Goal: Browse casually: Explore the website without a specific task or goal

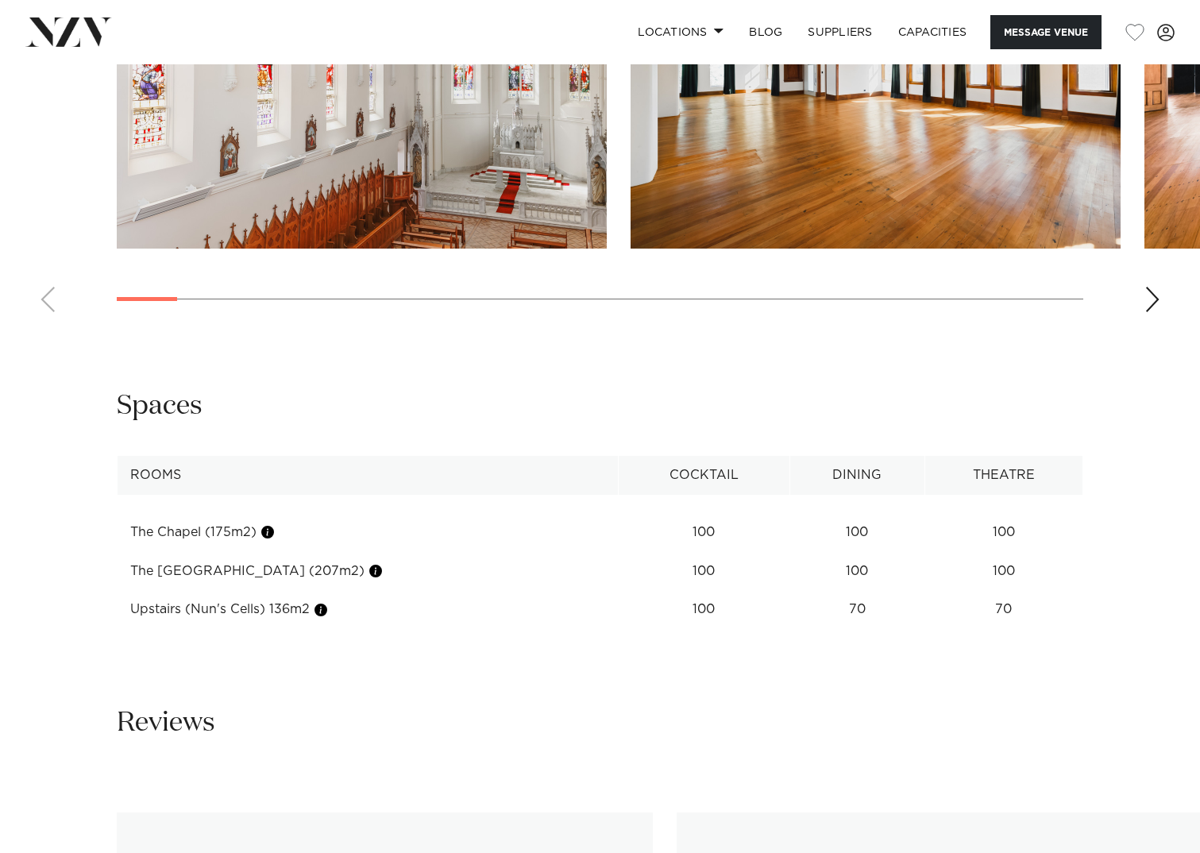
scroll to position [1422, 0]
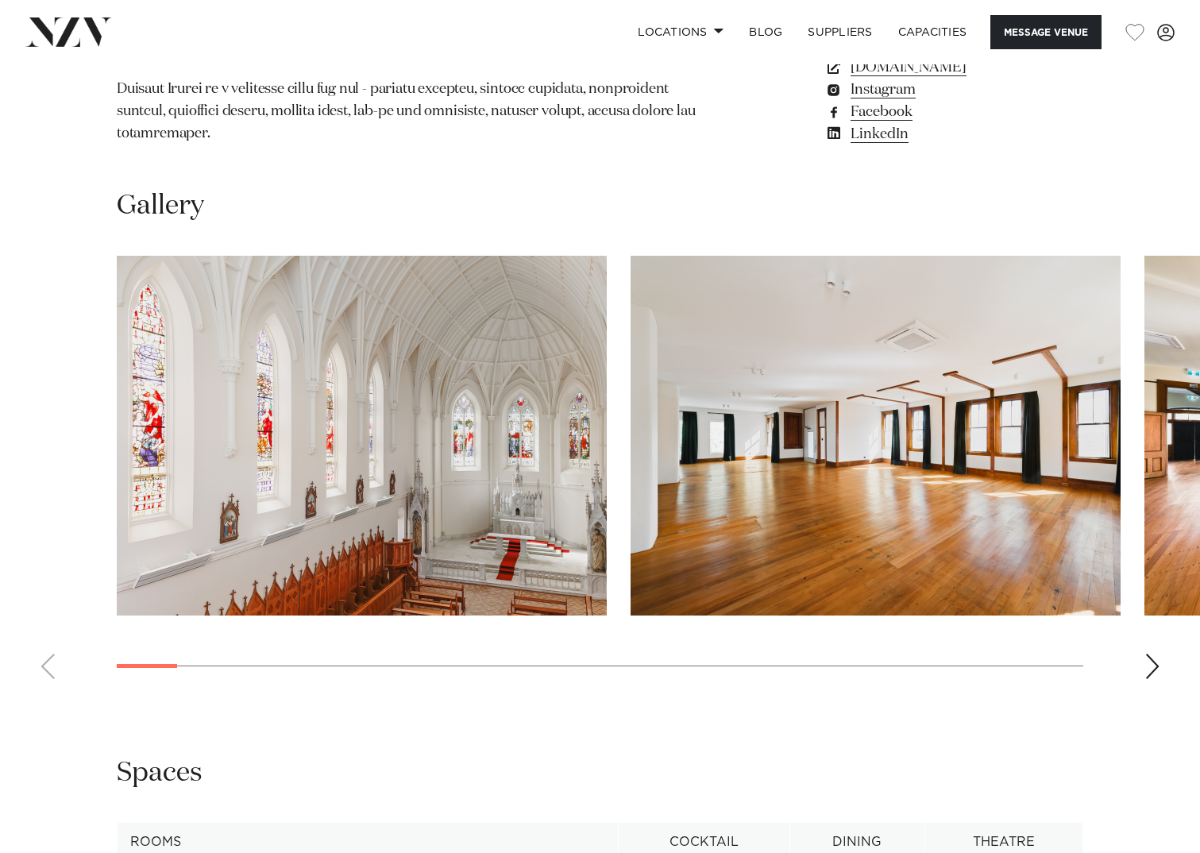
click at [1154, 653] on div "Next slide" at bounding box center [1152, 665] width 16 height 25
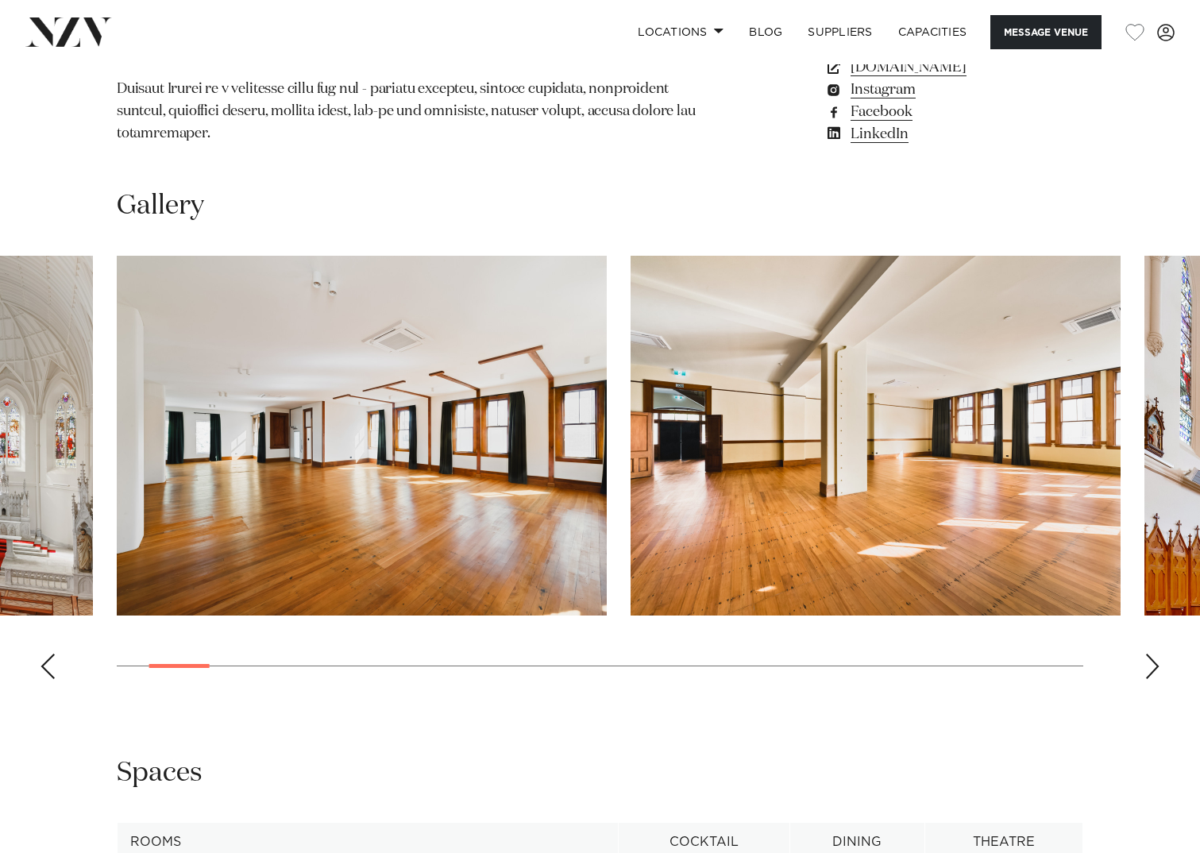
click at [1154, 653] on div "Next slide" at bounding box center [1152, 665] width 16 height 25
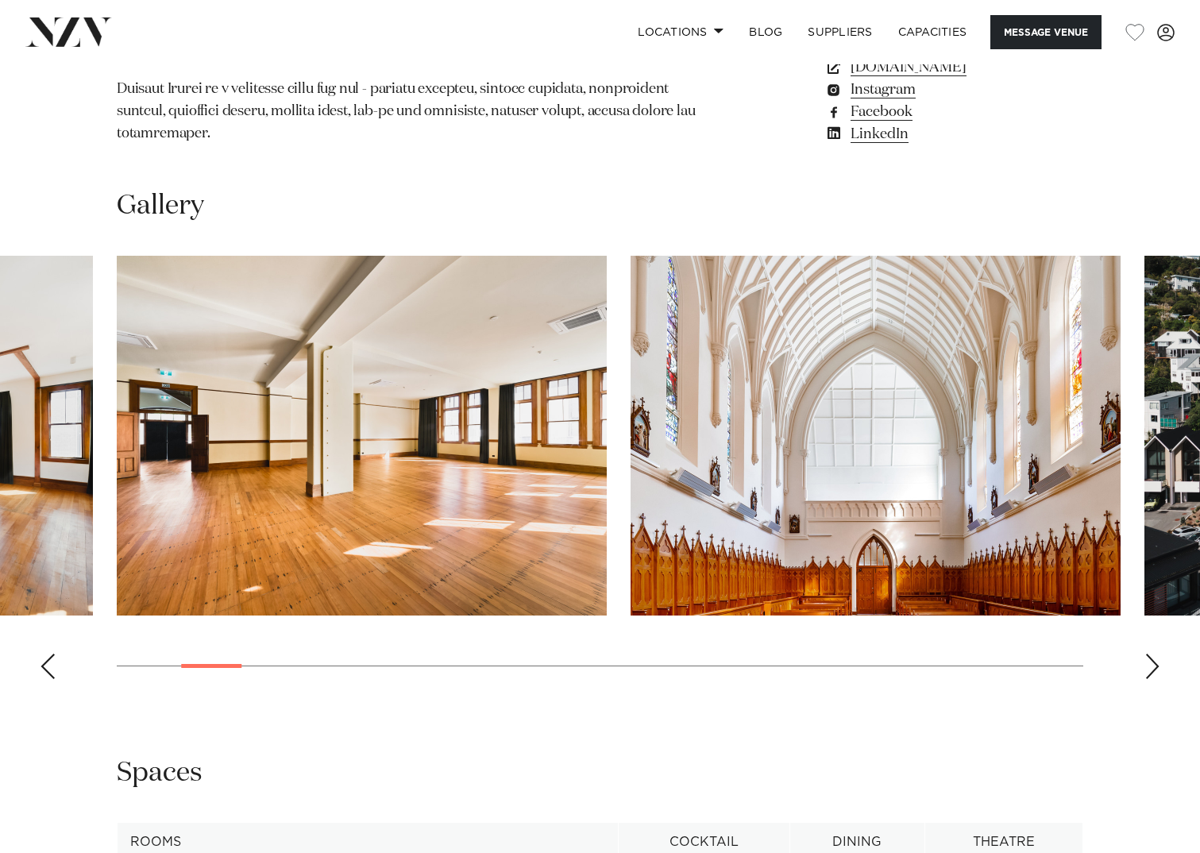
click at [1154, 653] on div "Next slide" at bounding box center [1152, 665] width 16 height 25
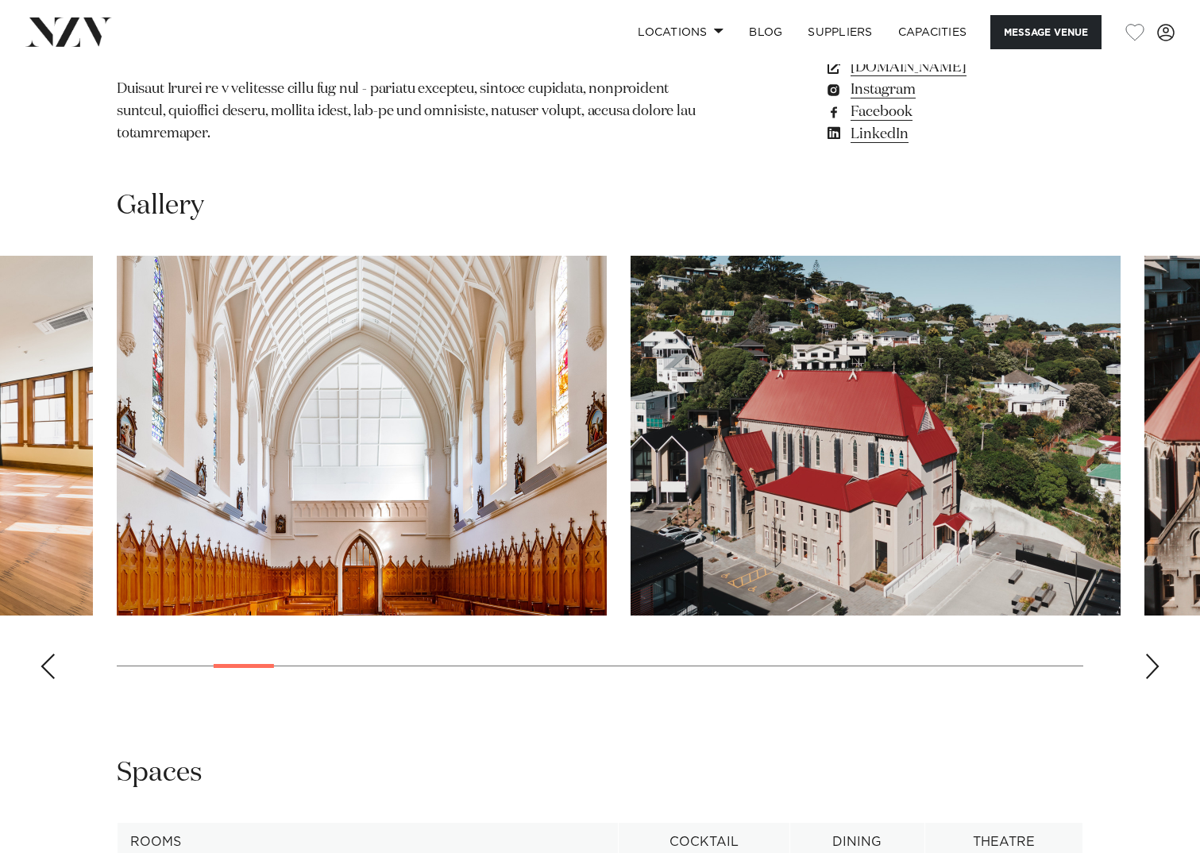
click at [1154, 653] on div "Next slide" at bounding box center [1152, 665] width 16 height 25
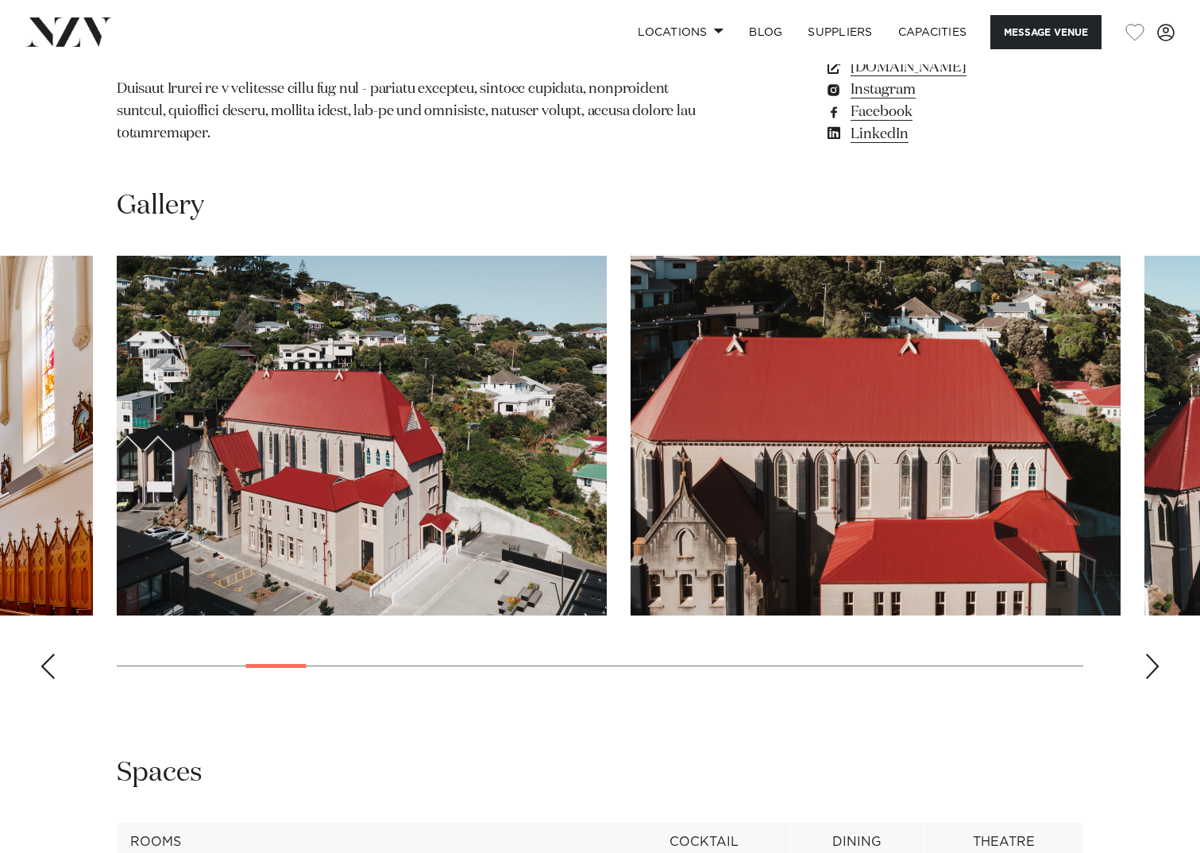
click at [1154, 653] on div "Next slide" at bounding box center [1152, 665] width 16 height 25
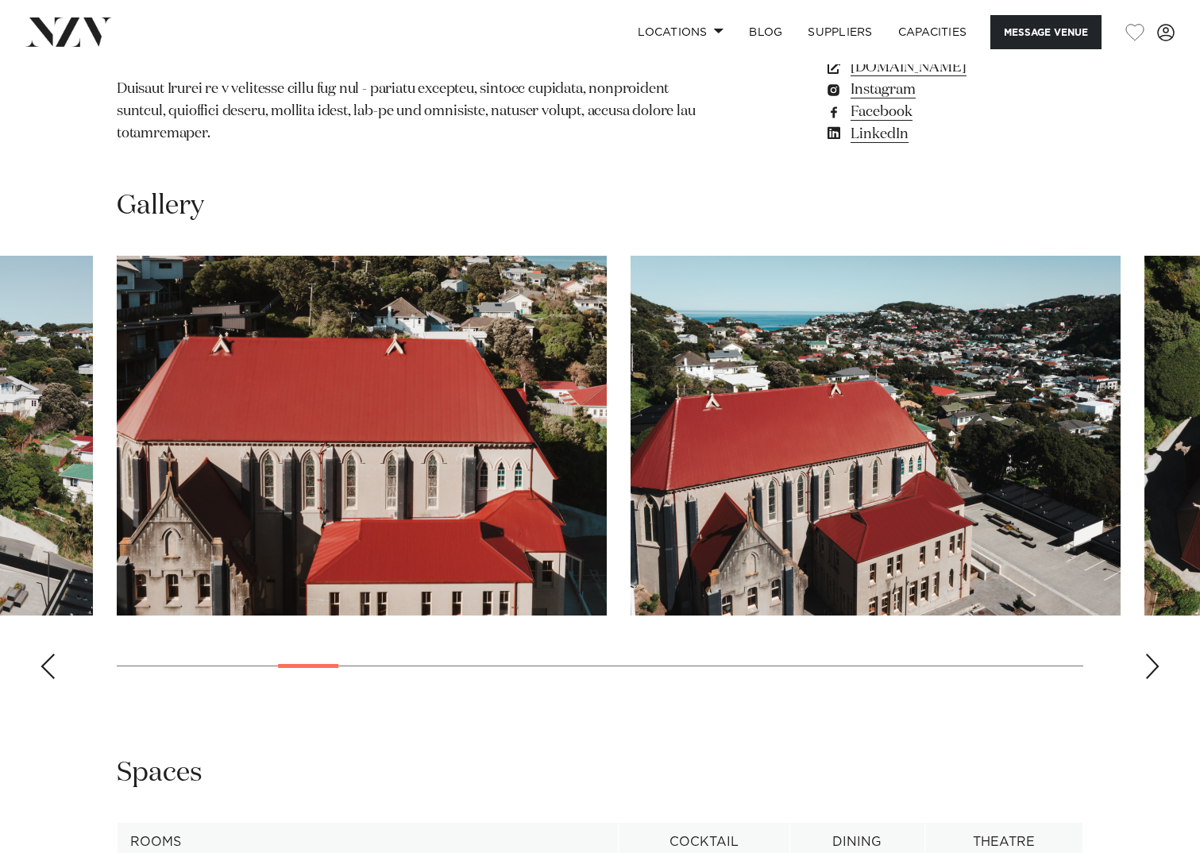
click at [1154, 653] on div "Next slide" at bounding box center [1152, 665] width 16 height 25
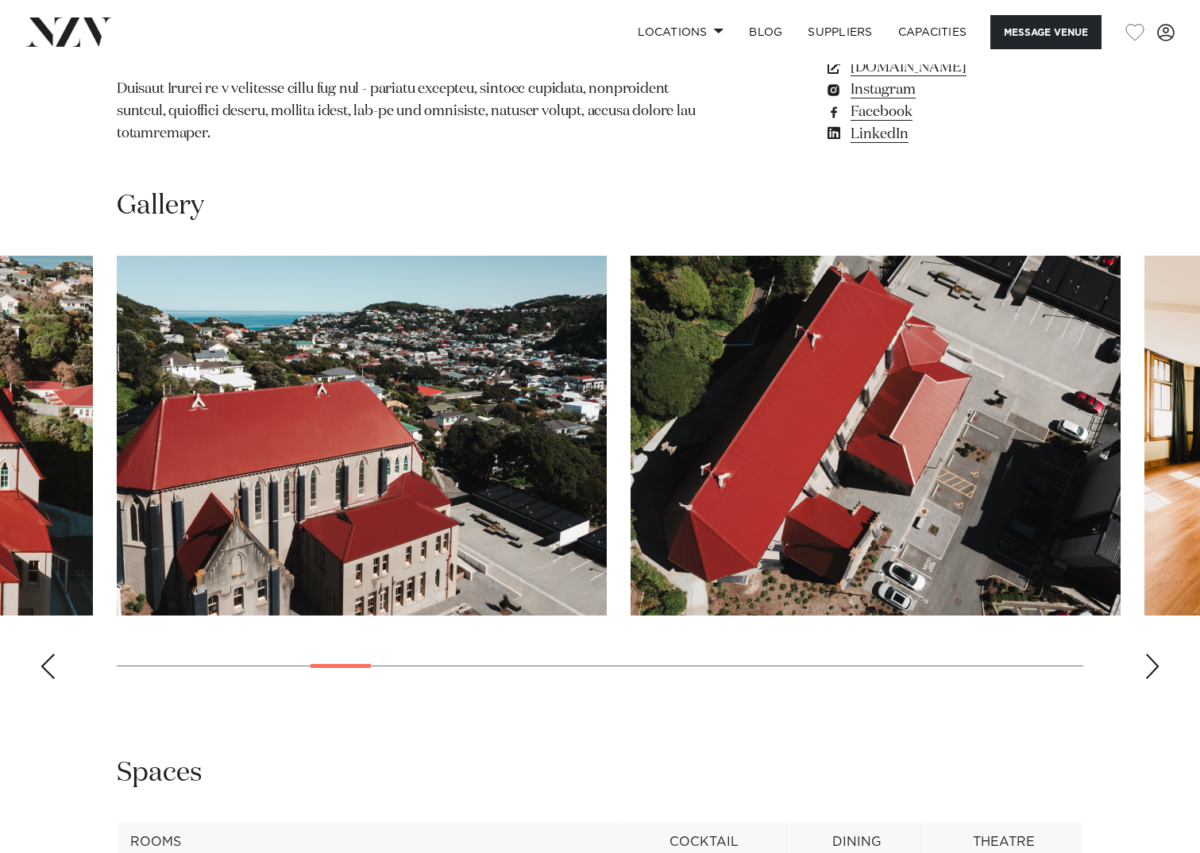
click at [1154, 653] on div "Next slide" at bounding box center [1152, 665] width 16 height 25
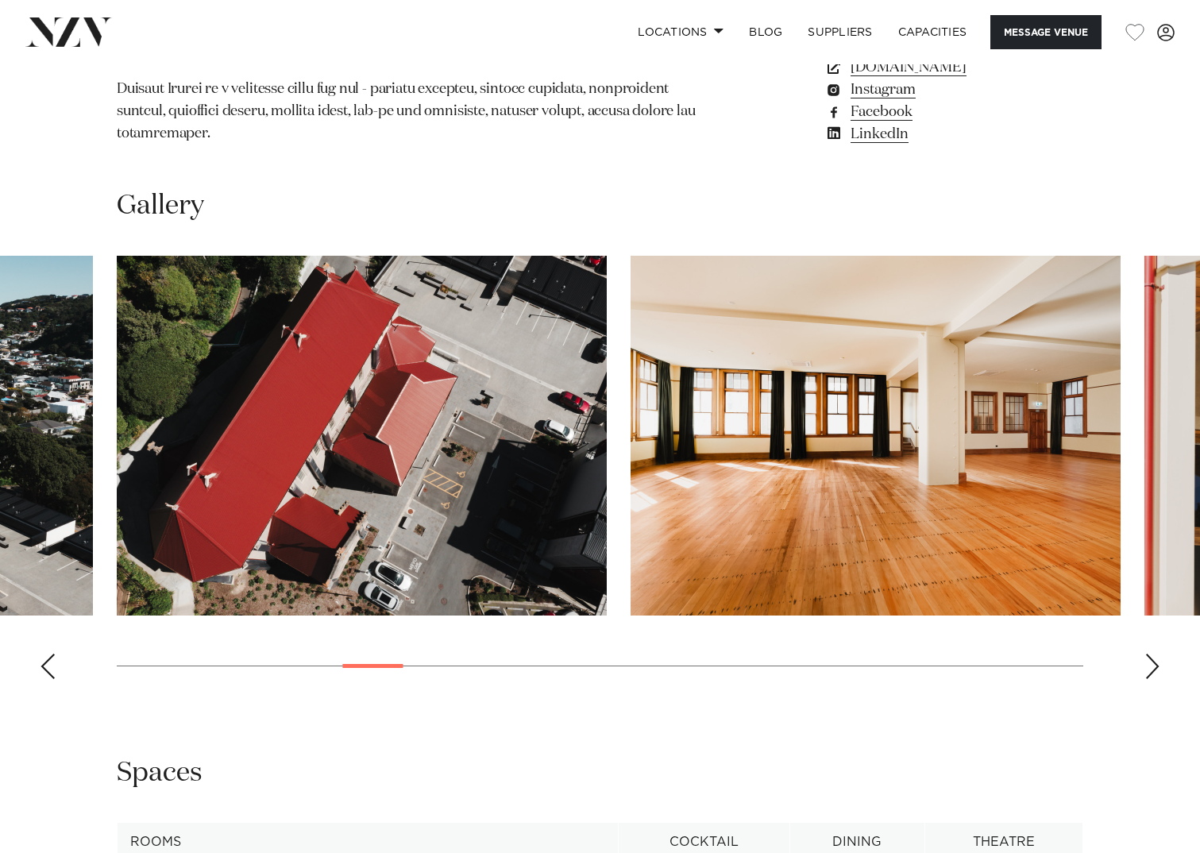
click at [1154, 653] on div "Next slide" at bounding box center [1152, 665] width 16 height 25
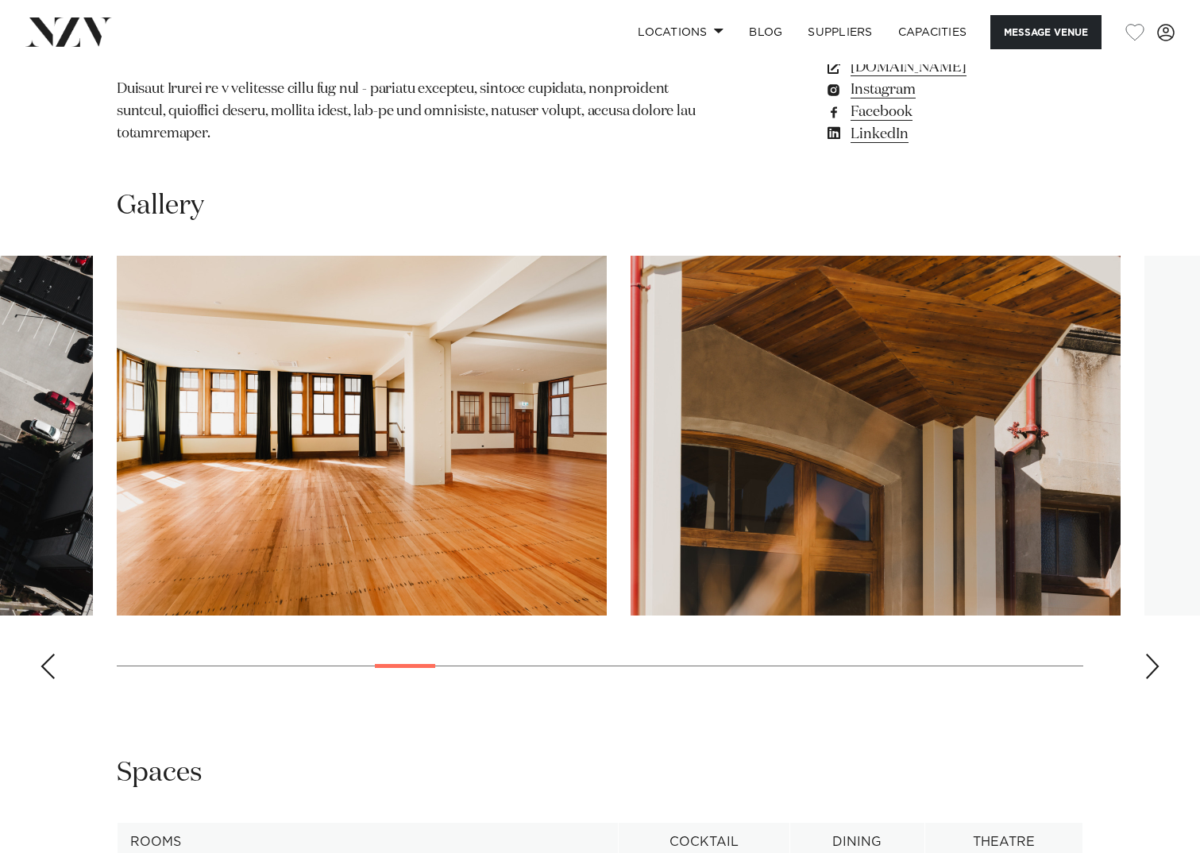
click at [1154, 653] on div "Next slide" at bounding box center [1152, 665] width 16 height 25
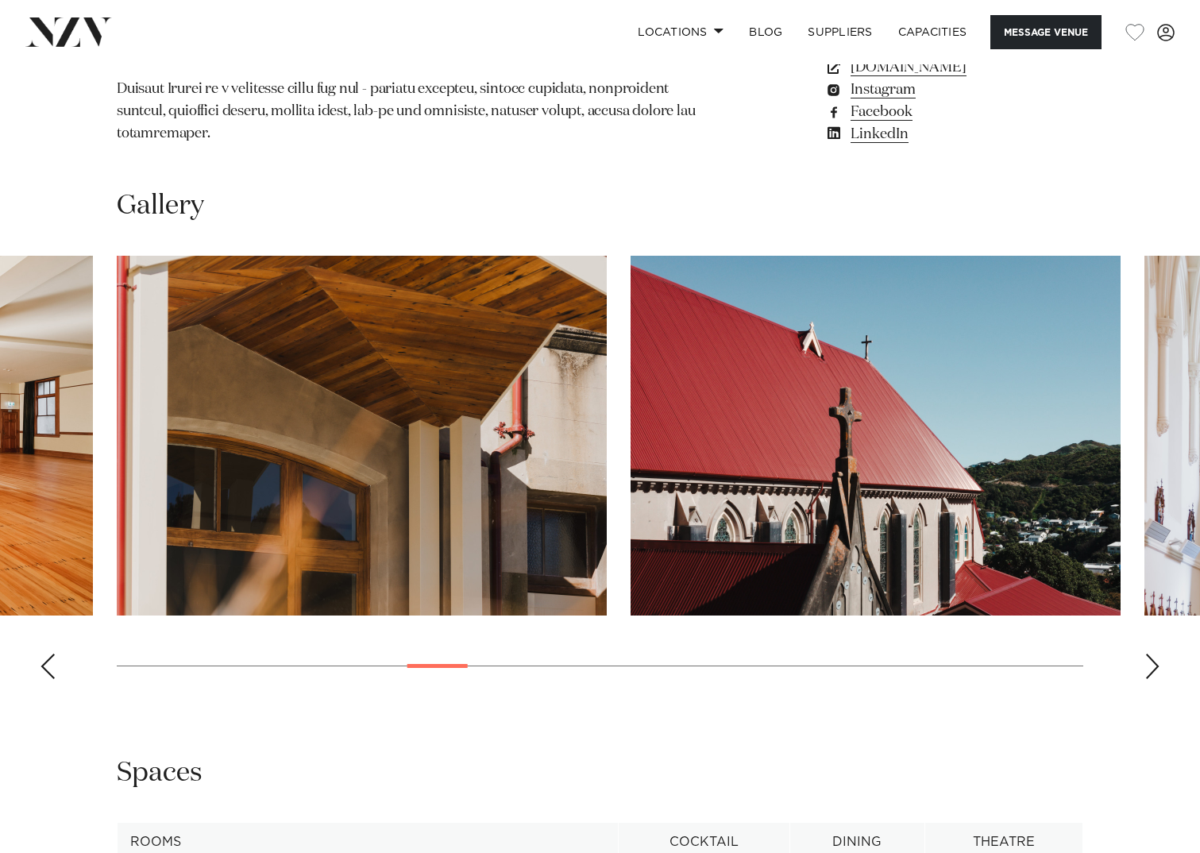
click at [1154, 653] on div "Next slide" at bounding box center [1152, 665] width 16 height 25
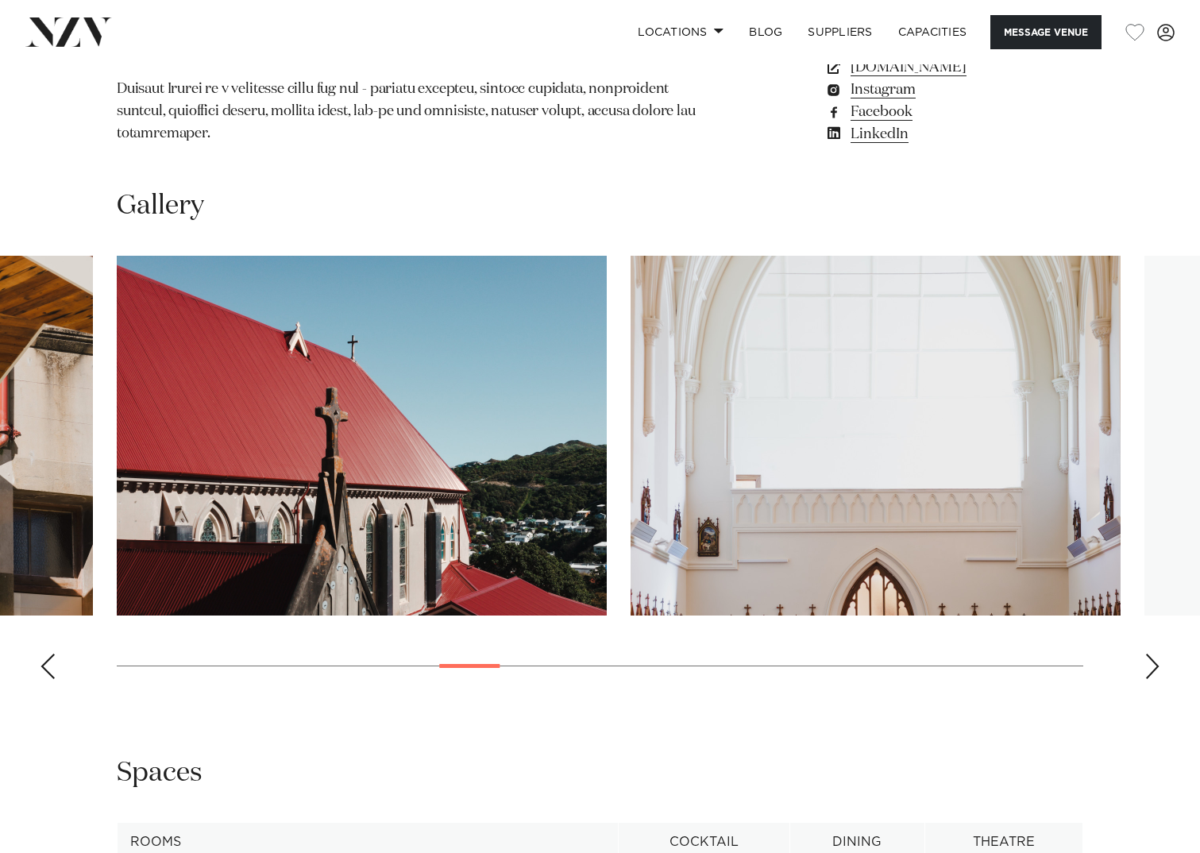
click at [1154, 653] on div "Next slide" at bounding box center [1152, 665] width 16 height 25
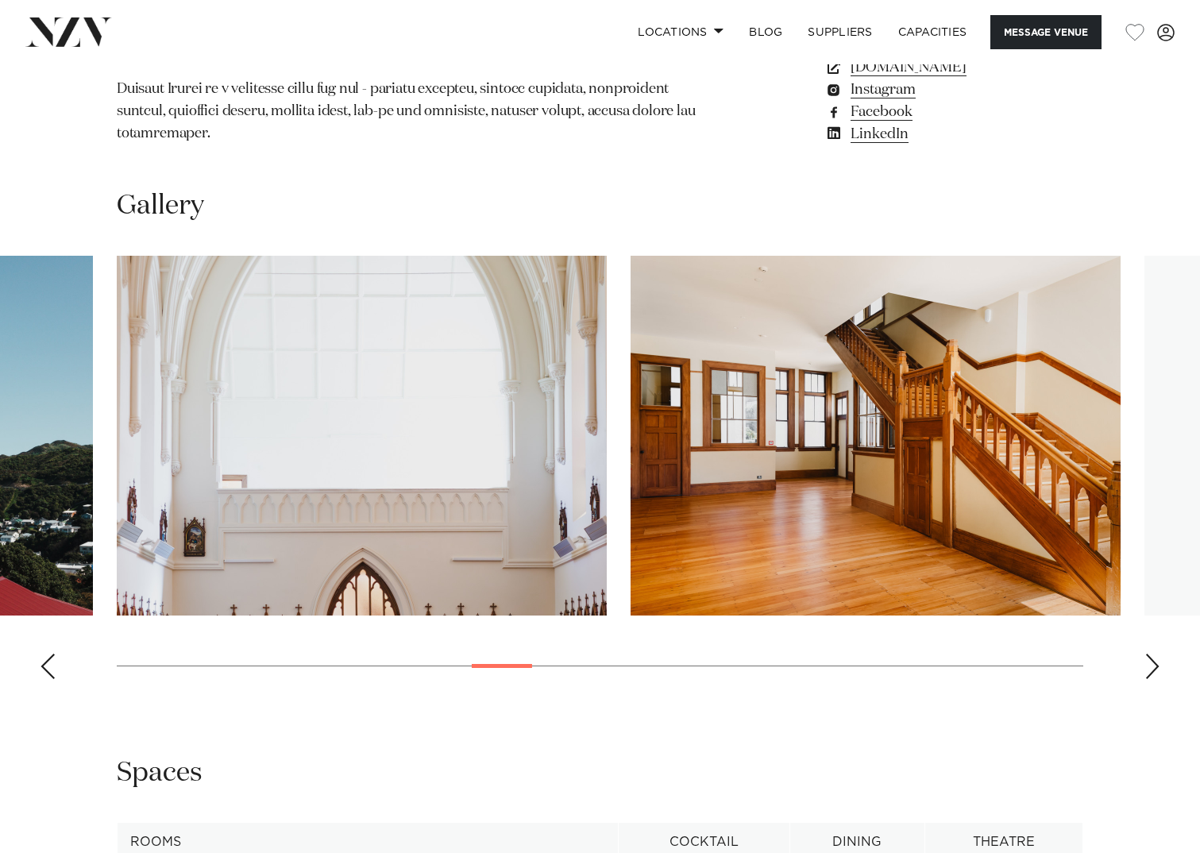
click at [1154, 653] on div "Next slide" at bounding box center [1152, 665] width 16 height 25
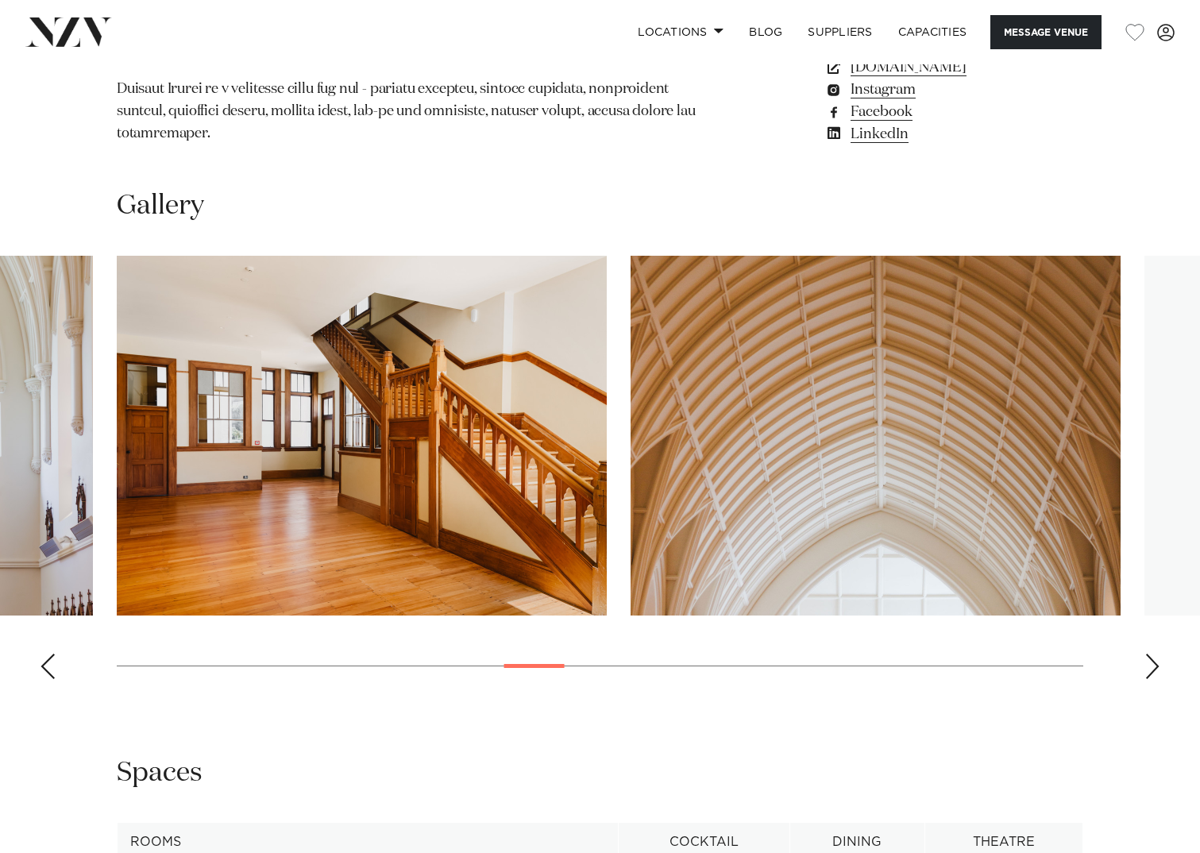
click at [1154, 653] on div "Next slide" at bounding box center [1152, 665] width 16 height 25
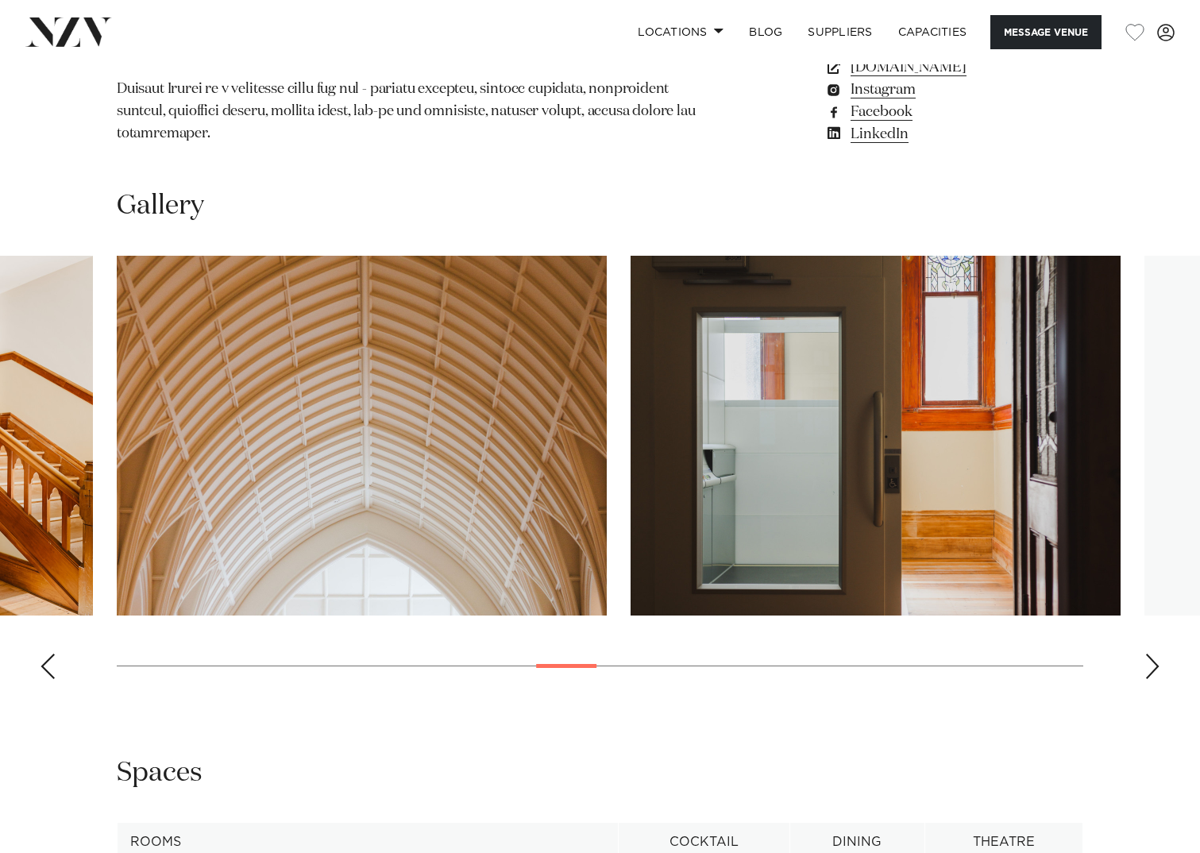
click at [1154, 653] on div "Next slide" at bounding box center [1152, 665] width 16 height 25
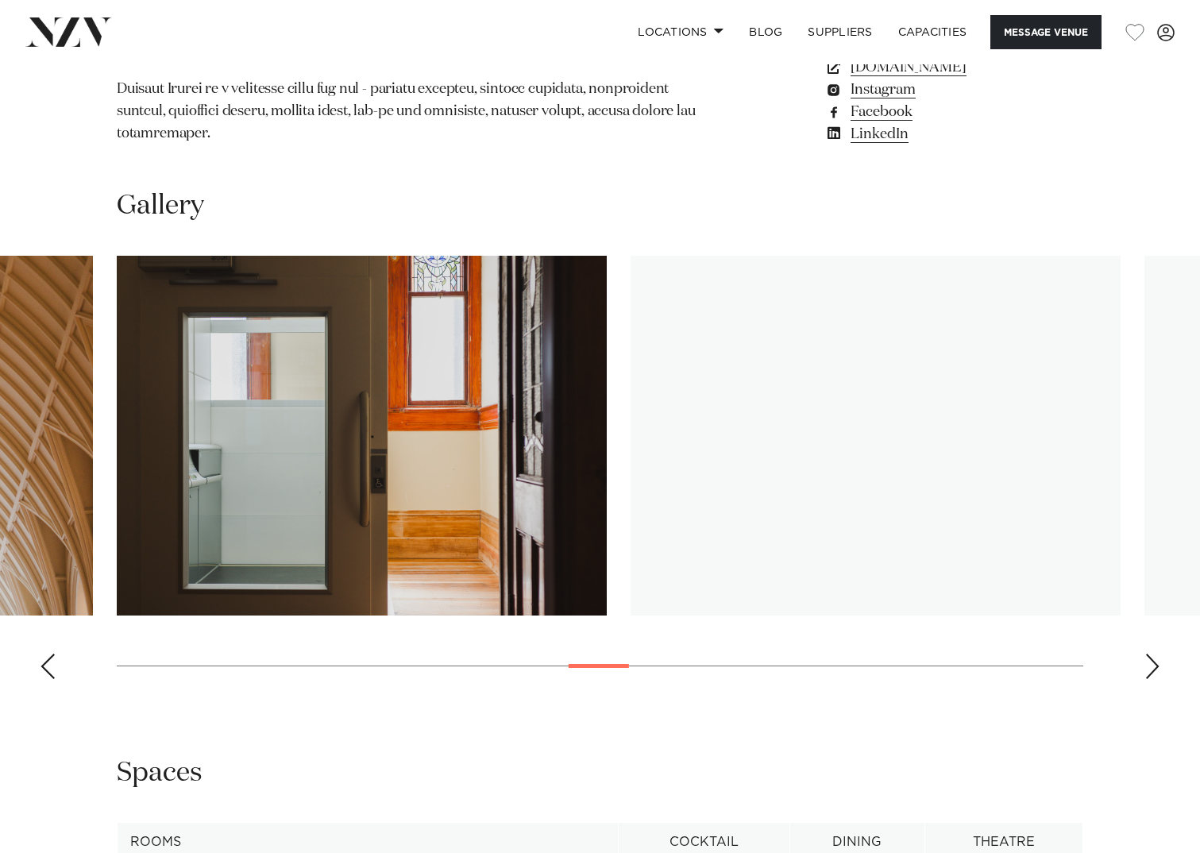
click at [1154, 653] on div "Next slide" at bounding box center [1152, 665] width 16 height 25
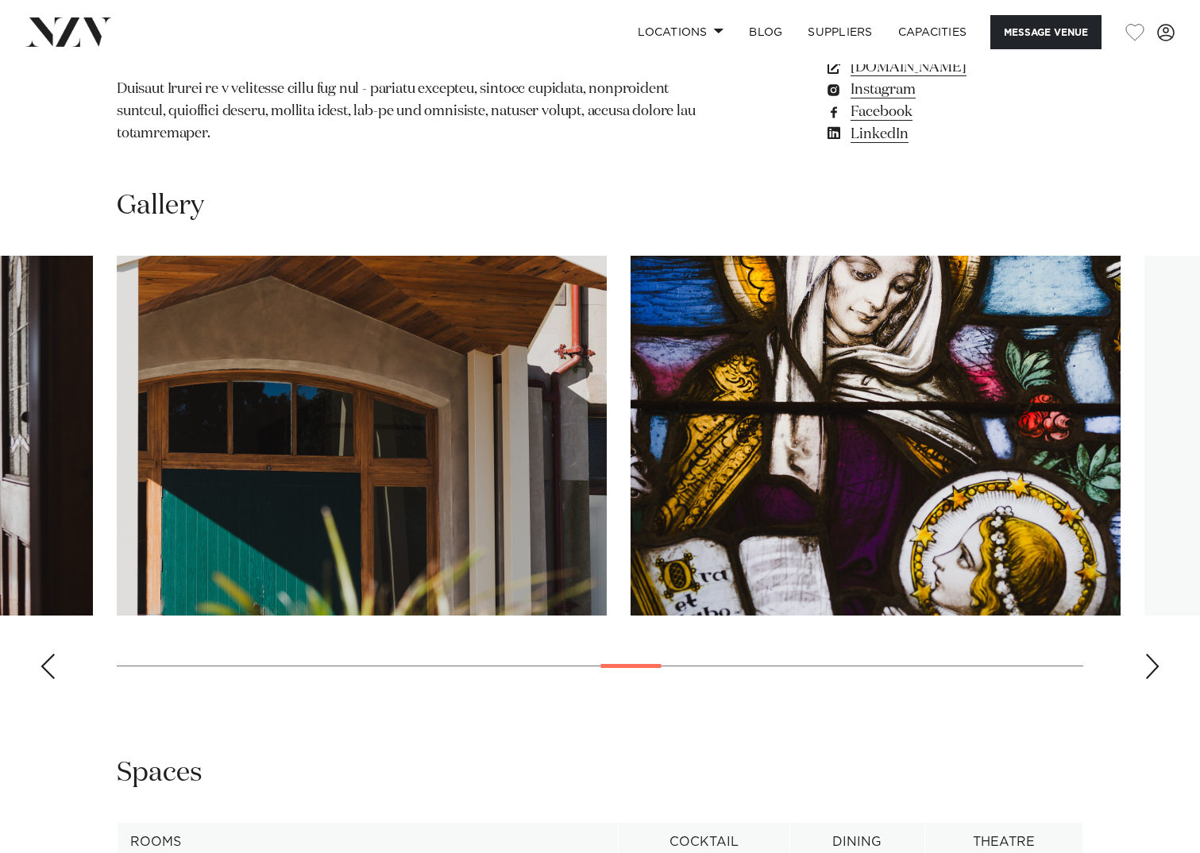
click at [1154, 653] on div "Next slide" at bounding box center [1152, 665] width 16 height 25
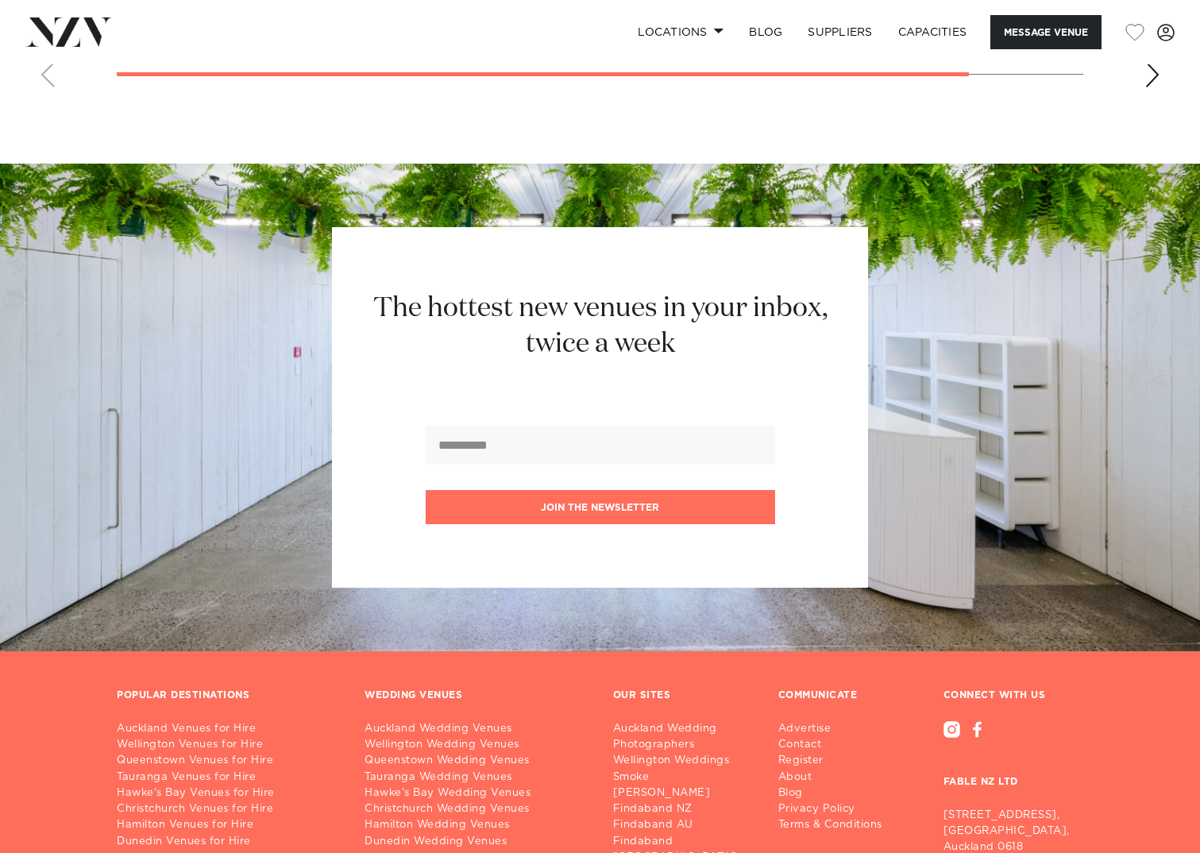
scroll to position [3089, 0]
